Goal: Task Accomplishment & Management: Complete application form

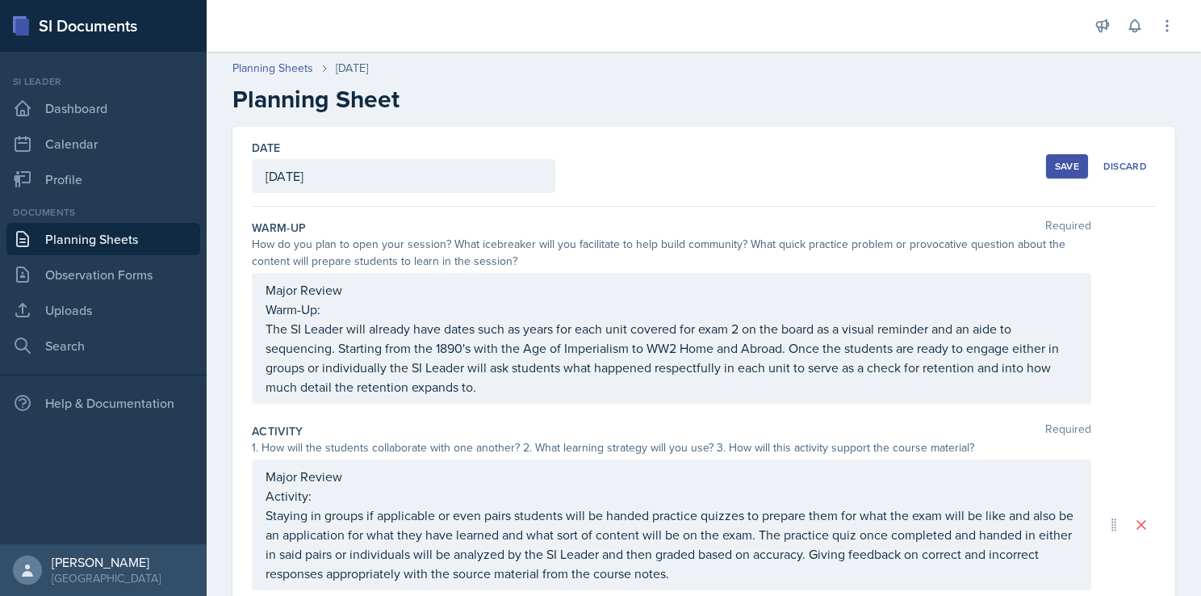
scroll to position [363, 0]
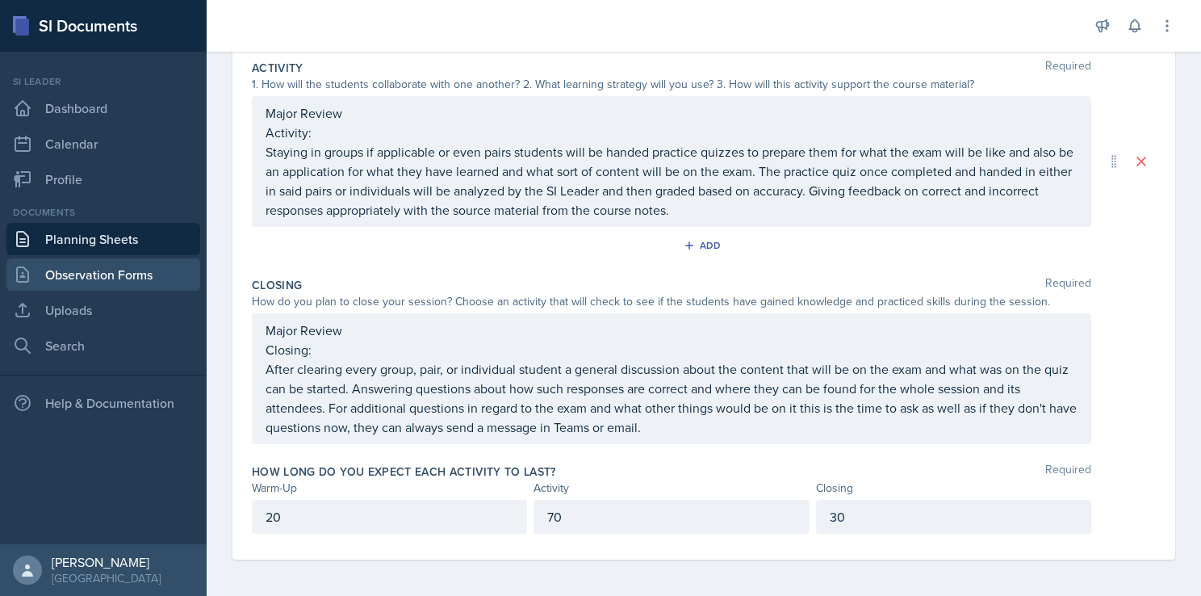
click at [93, 278] on link "Observation Forms" at bounding box center [103, 274] width 194 height 32
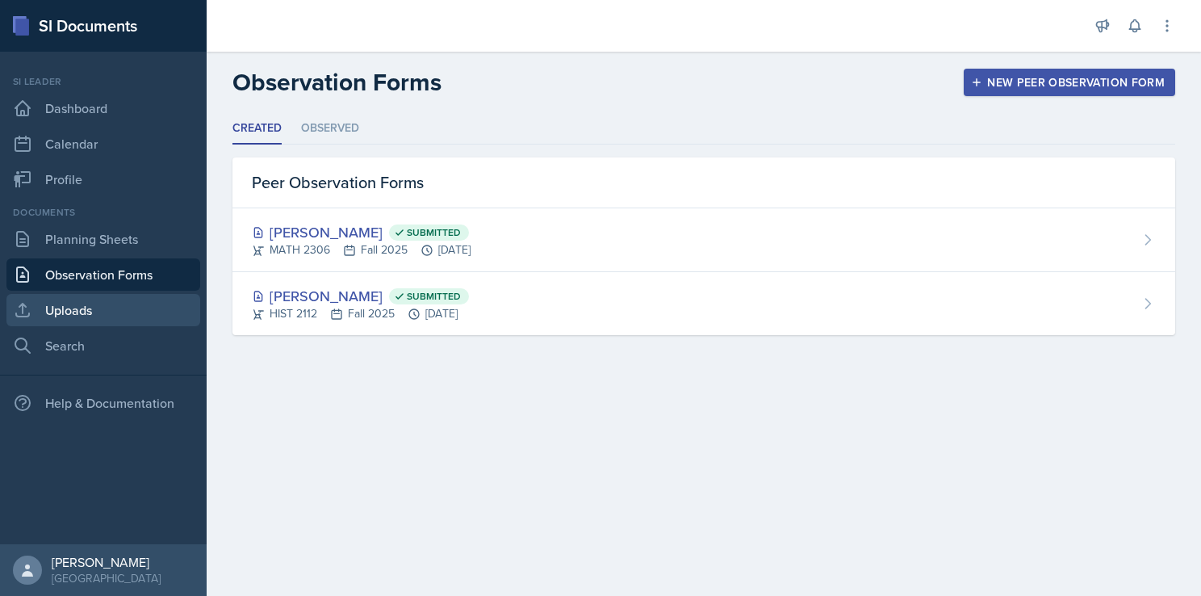
click at [86, 314] on link "Uploads" at bounding box center [103, 310] width 194 height 32
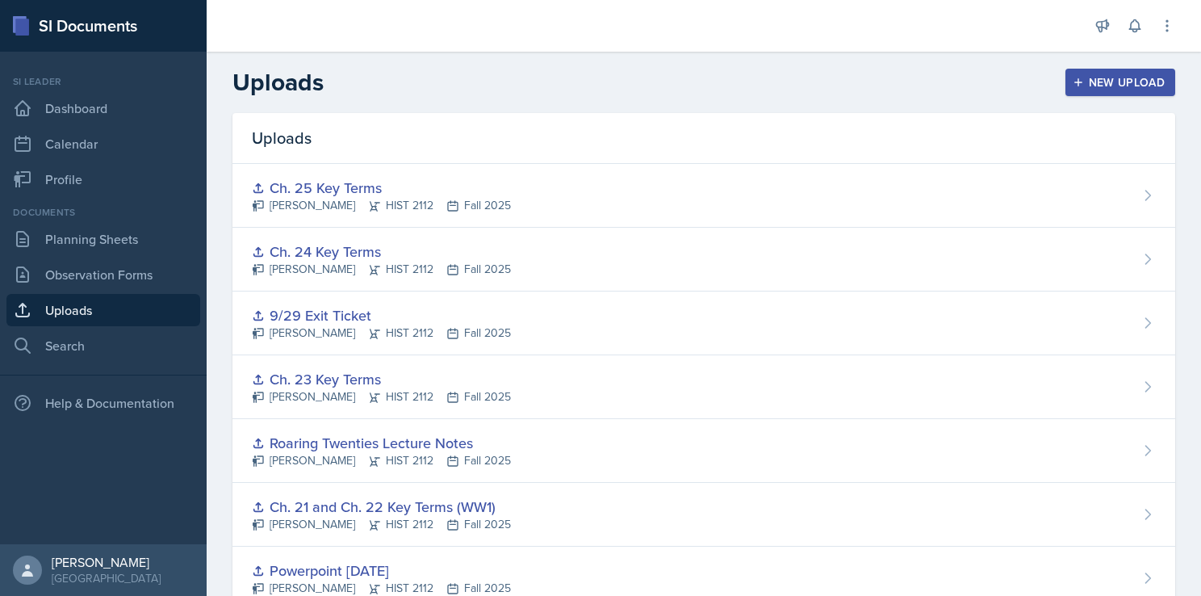
click at [1119, 82] on div "New Upload" at bounding box center [1121, 82] width 90 height 13
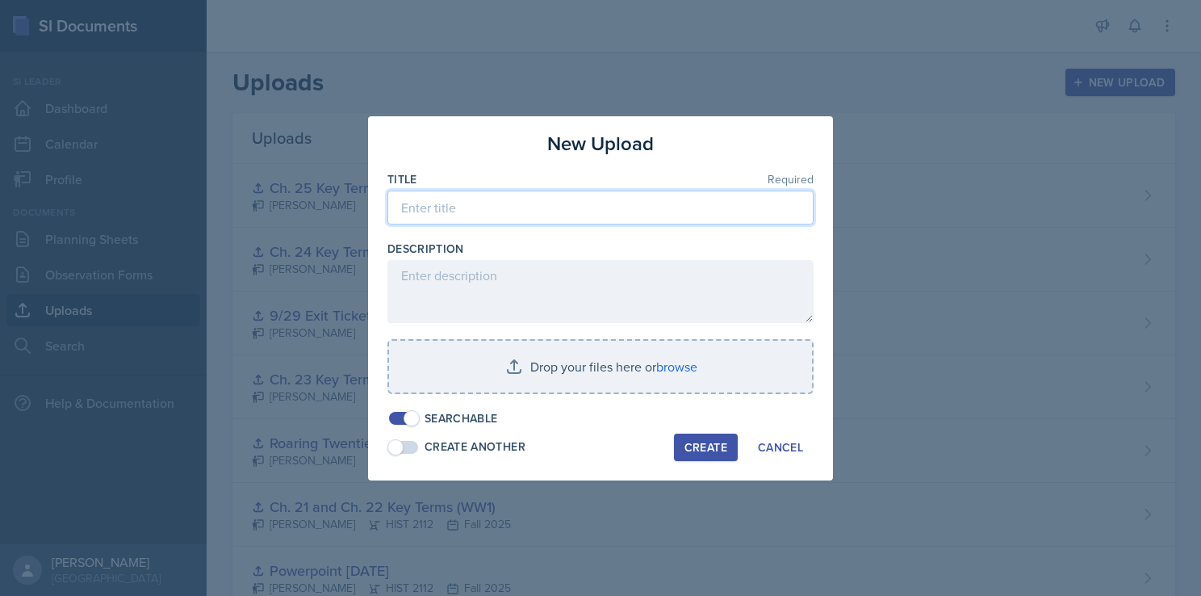
click at [420, 211] on input at bounding box center [600, 208] width 426 height 34
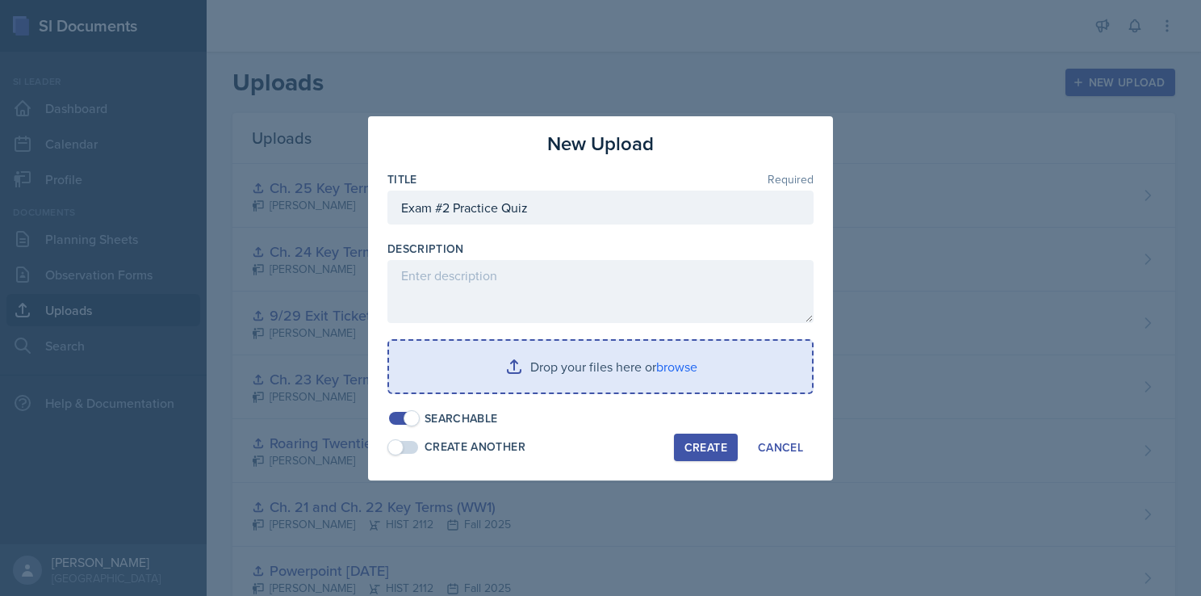
click at [626, 367] on input "file" at bounding box center [600, 367] width 423 height 52
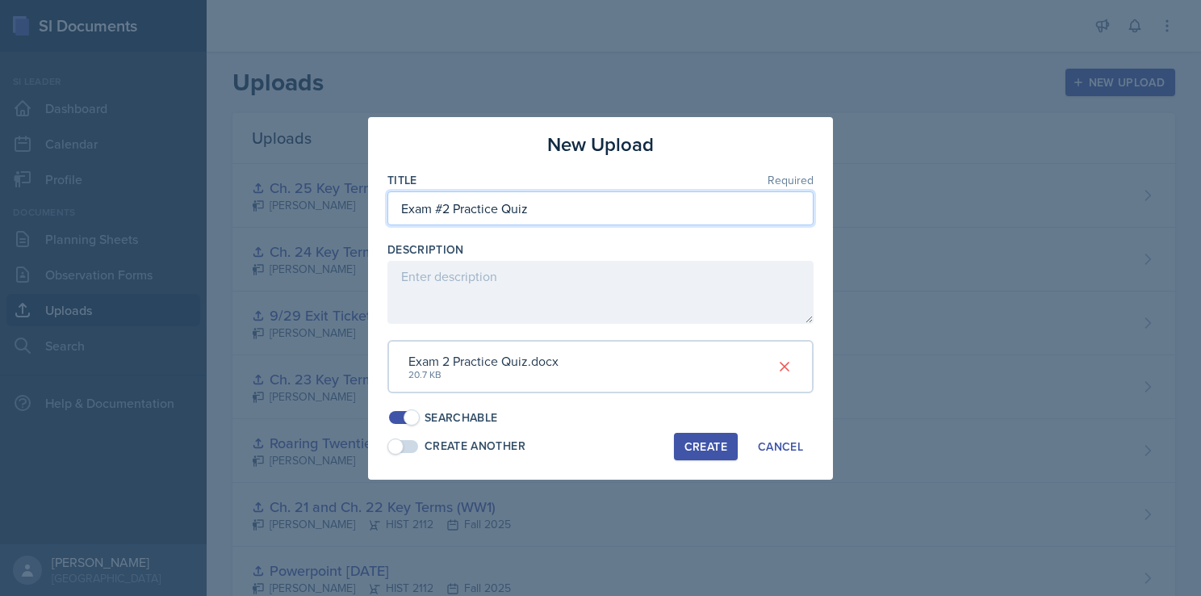
click at [444, 211] on input "Exam #2 Practice Quiz" at bounding box center [600, 208] width 426 height 34
type input "Exam 2 Practice Quiz"
click at [689, 447] on div "Create" at bounding box center [706, 446] width 43 height 13
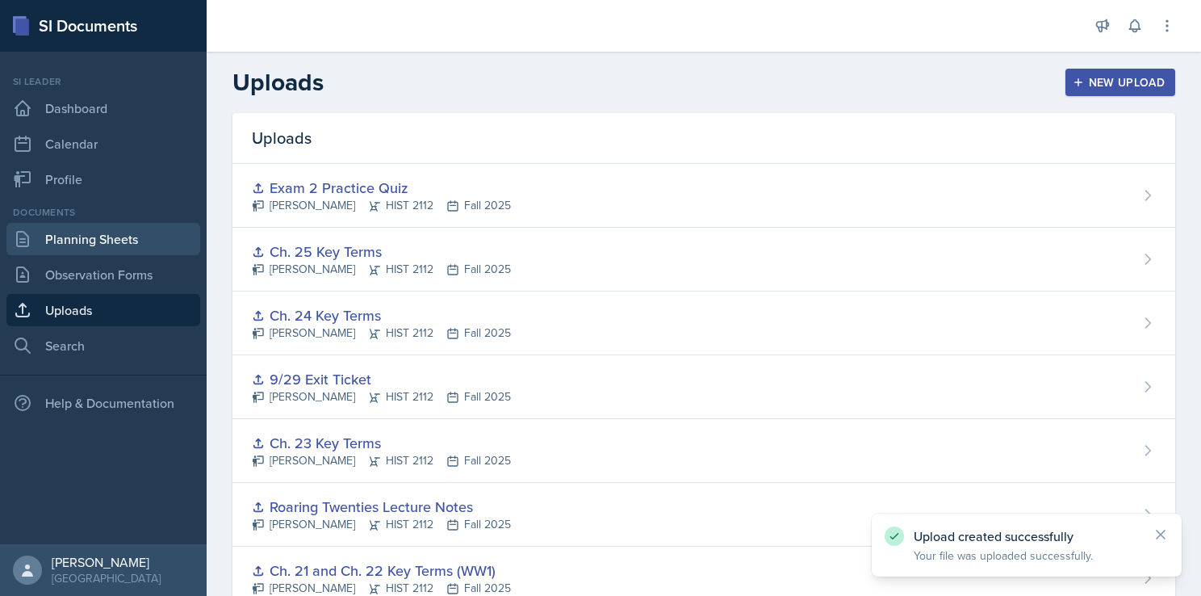
click at [121, 248] on link "Planning Sheets" at bounding box center [103, 239] width 194 height 32
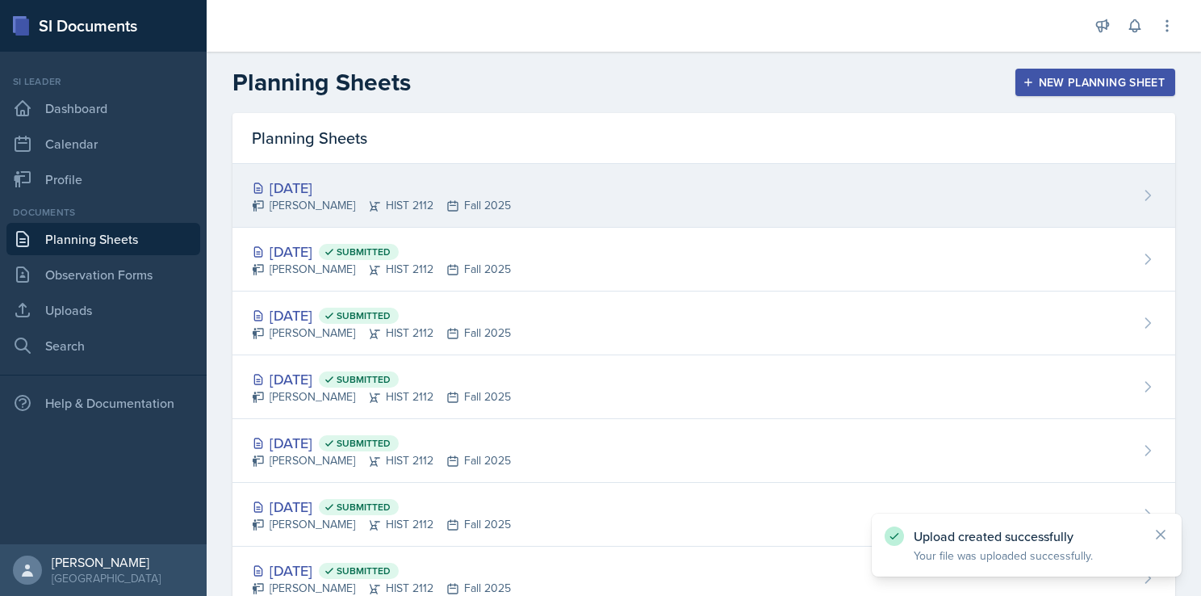
click at [457, 194] on div "[DATE]" at bounding box center [381, 188] width 259 height 22
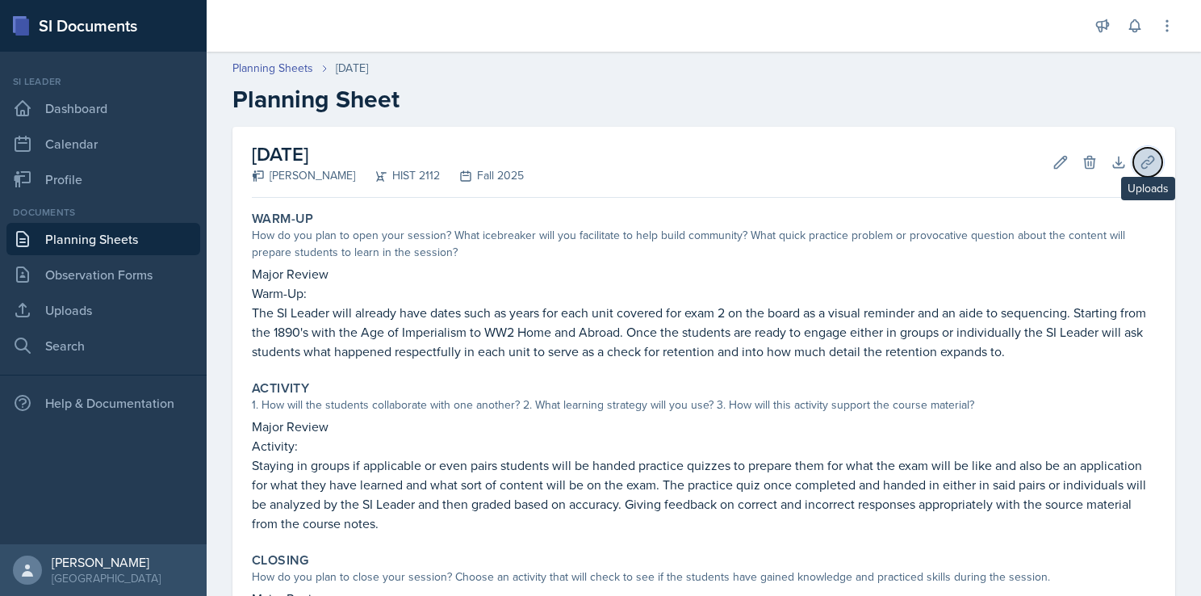
click at [1141, 166] on icon at bounding box center [1147, 162] width 12 height 12
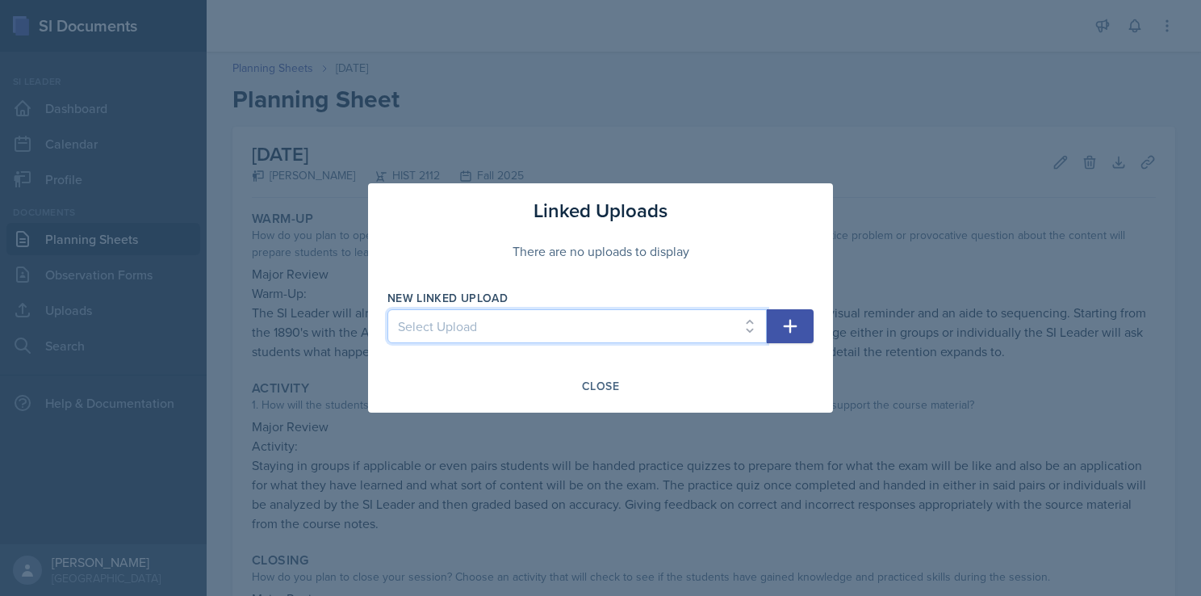
click at [636, 331] on select "Select Upload Taboo rules Introduction PowerPoint 8/25 8/25 PowerPoint 8/25 Mic…" at bounding box center [576, 326] width 379 height 34
select select "47d8d53a-00ff-4d44-af12-351ca3167abb"
click at [387, 309] on select "Select Upload Taboo rules Introduction PowerPoint 8/25 8/25 PowerPoint 8/25 Mic…" at bounding box center [576, 326] width 379 height 34
click at [791, 325] on icon "button" at bounding box center [791, 327] width 14 height 14
select select
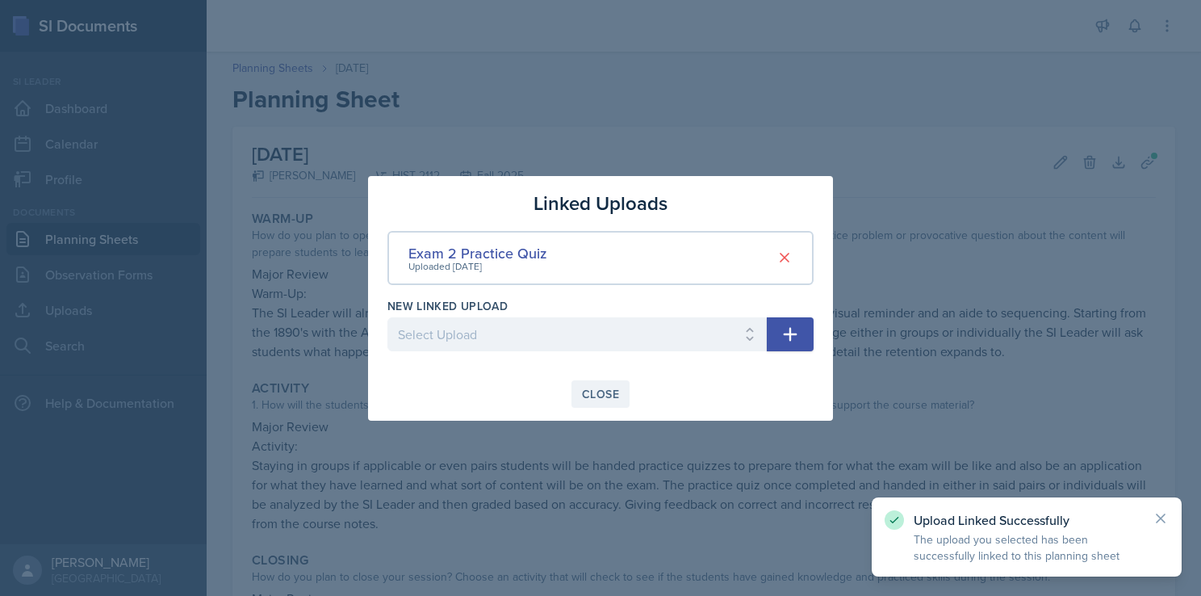
click at [600, 393] on div "Close" at bounding box center [600, 393] width 37 height 13
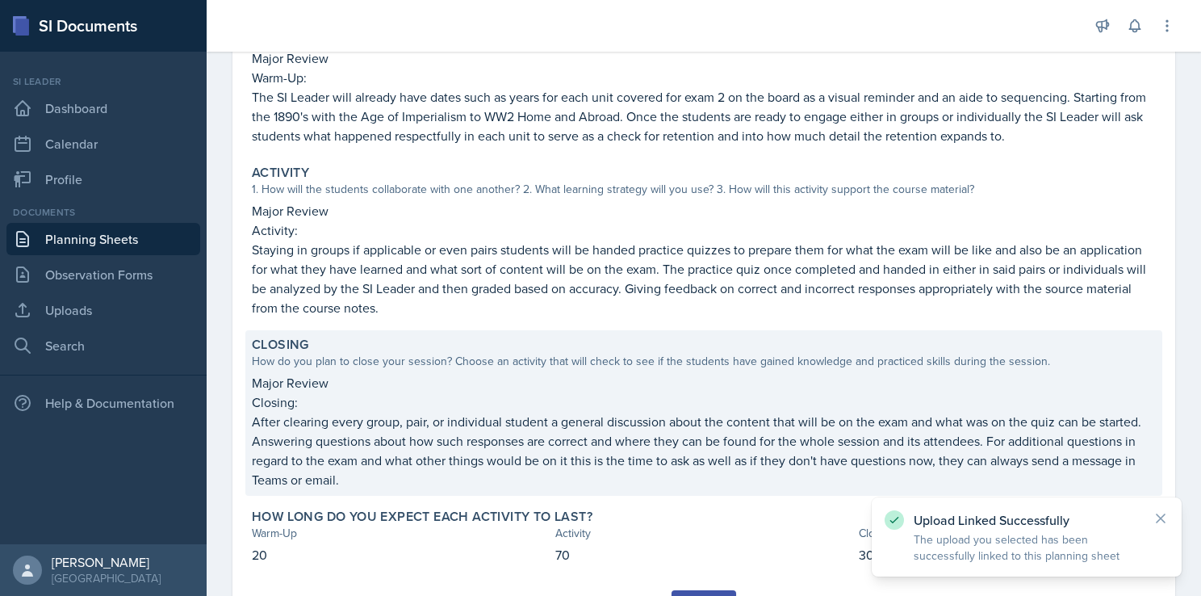
scroll to position [294, 0]
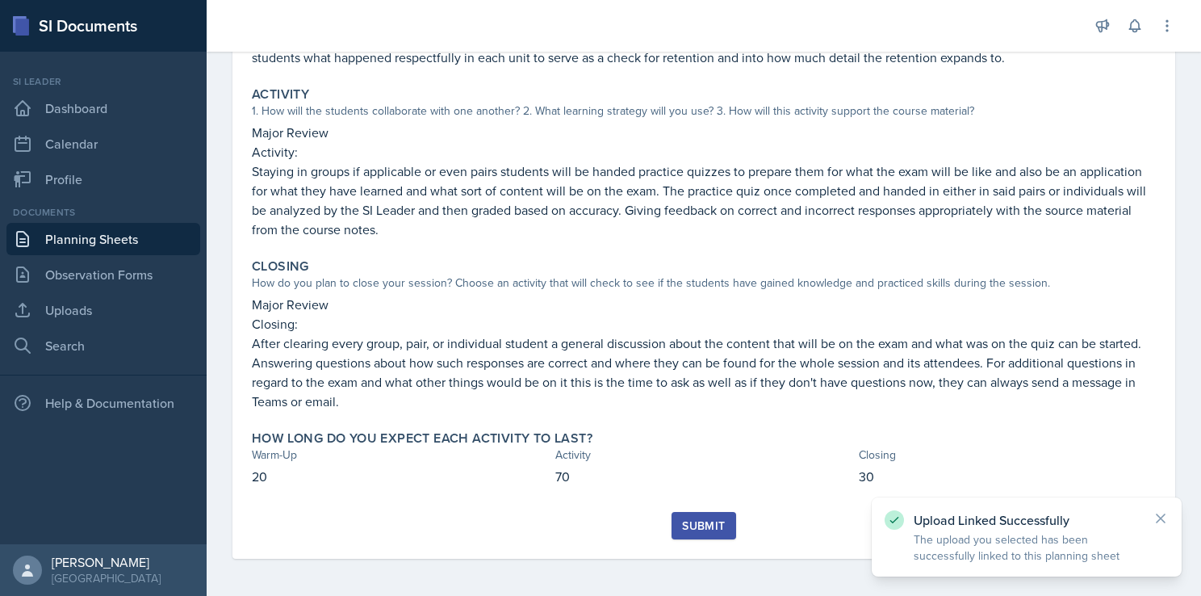
click at [699, 528] on div "Submit" at bounding box center [703, 525] width 43 height 13
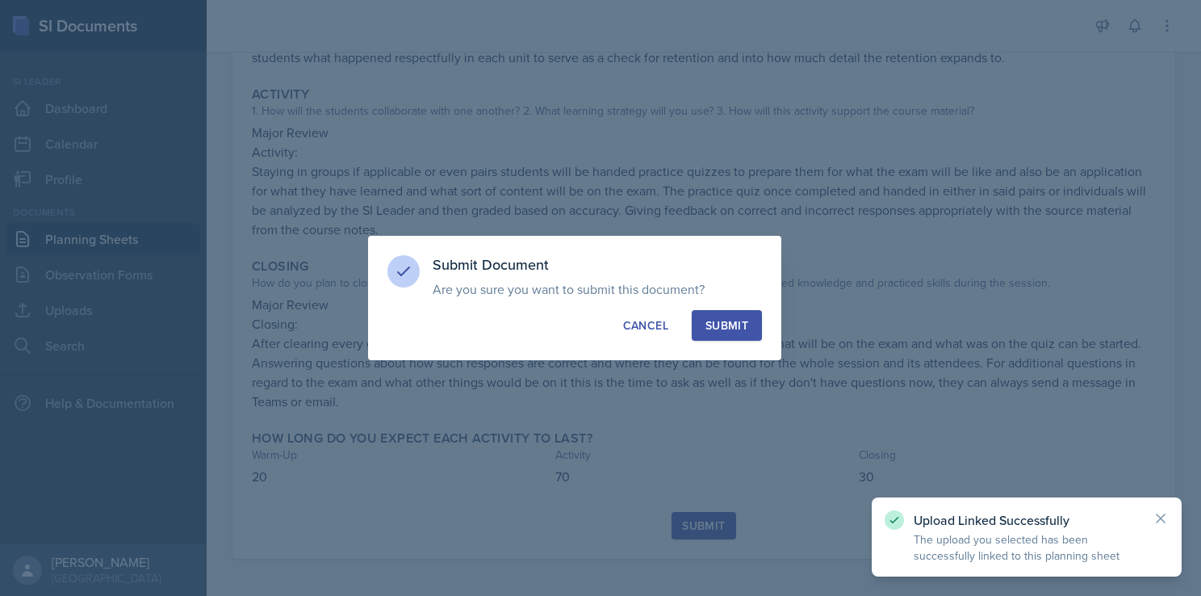
click at [723, 322] on div "Submit" at bounding box center [727, 325] width 43 height 16
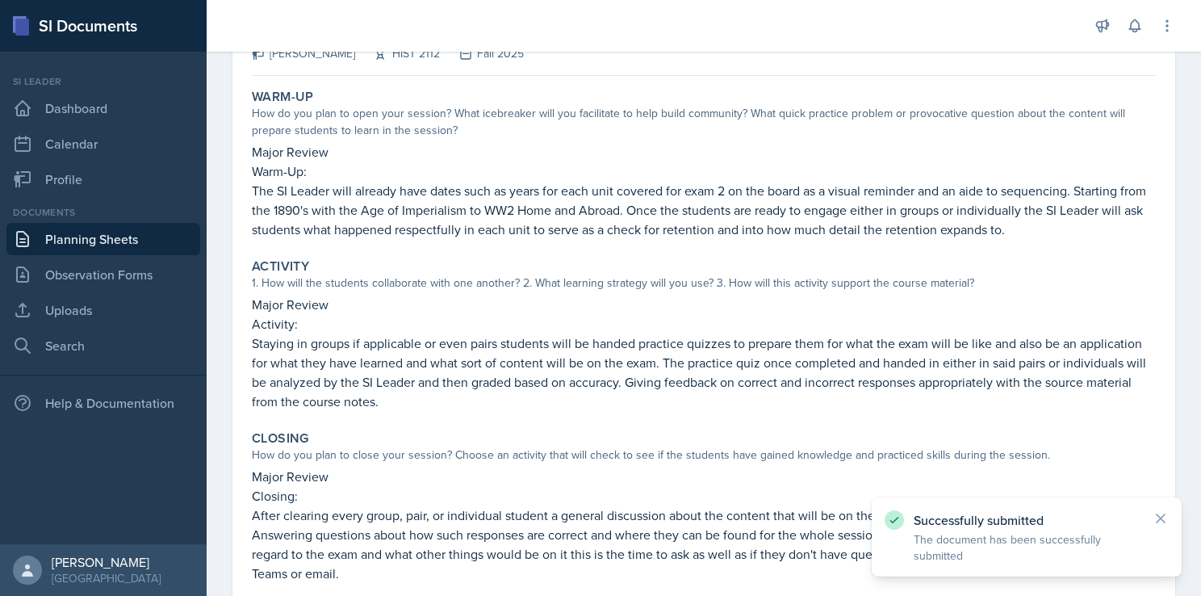
scroll to position [0, 0]
